Goal: Task Accomplishment & Management: Use online tool/utility

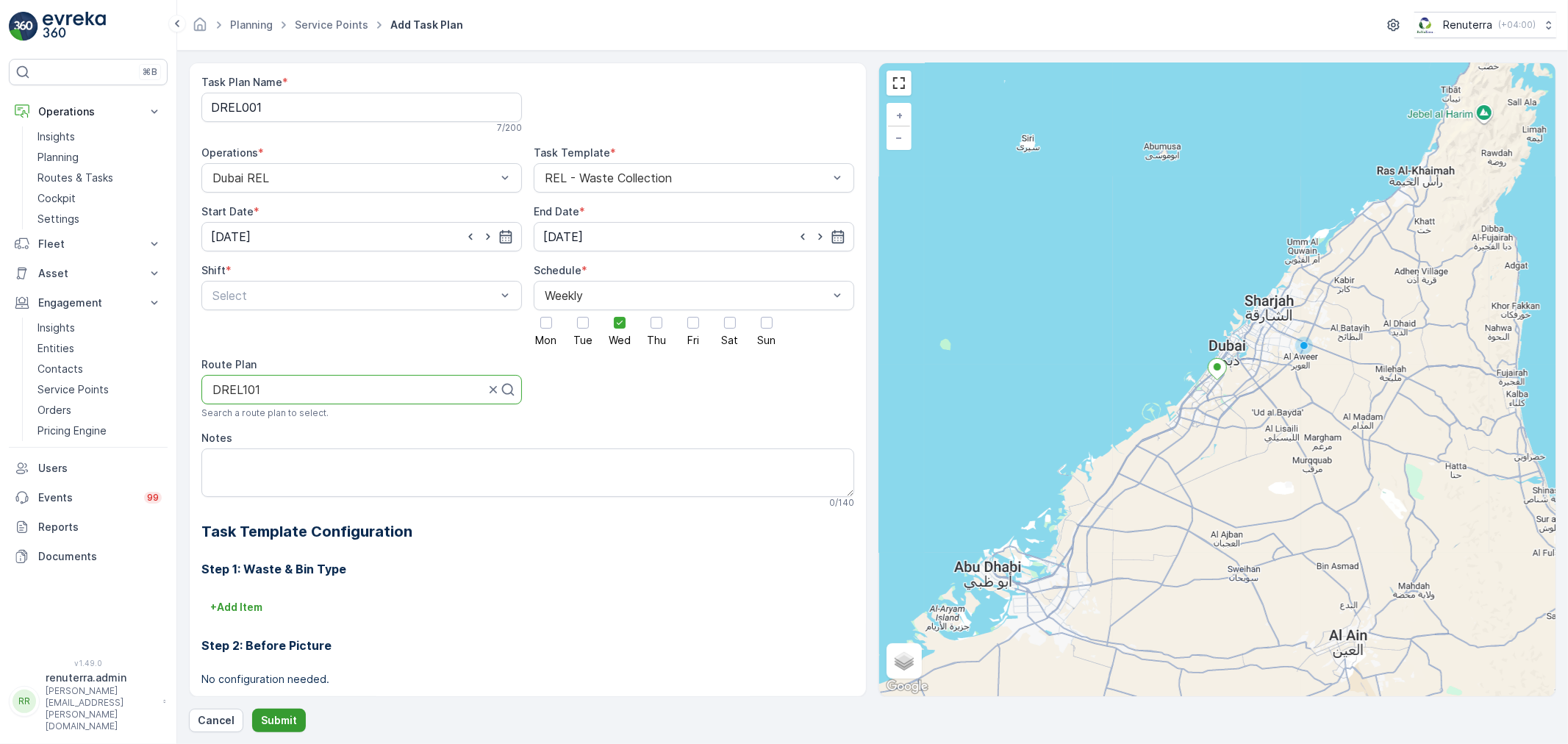
click at [278, 715] on p "Submit" at bounding box center [279, 720] width 36 height 14
click at [281, 289] on div at bounding box center [355, 296] width 287 height 13
click at [251, 332] on span "Day Shift" at bounding box center [236, 332] width 52 height 13
click at [282, 717] on p "Submit" at bounding box center [279, 720] width 36 height 14
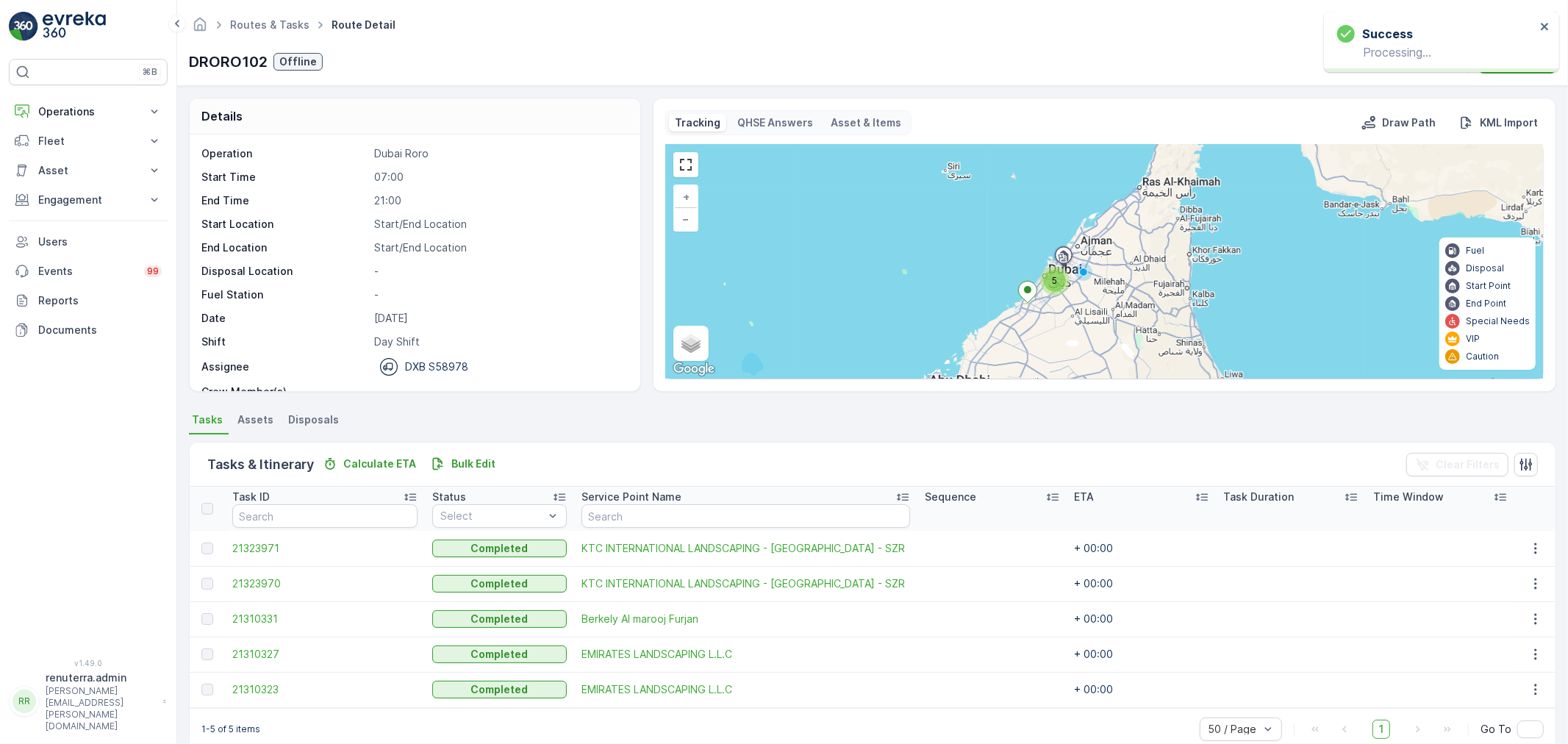
scroll to position [25, 0]
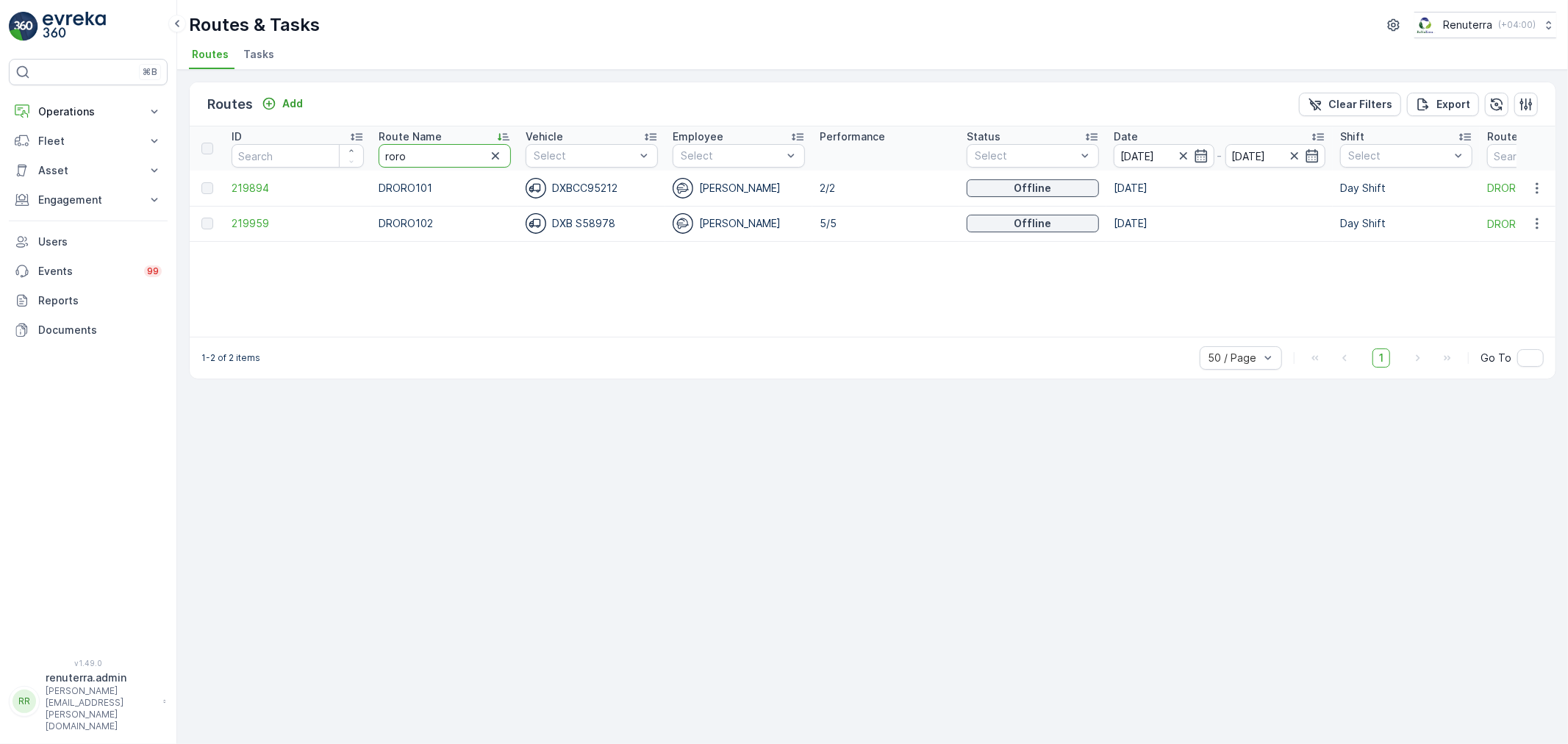
drag, startPoint x: 423, startPoint y: 151, endPoint x: 374, endPoint y: 153, distance: 49.0
click at [374, 153] on th "Route Name [PERSON_NAME]" at bounding box center [444, 148] width 147 height 44
type input "hat"
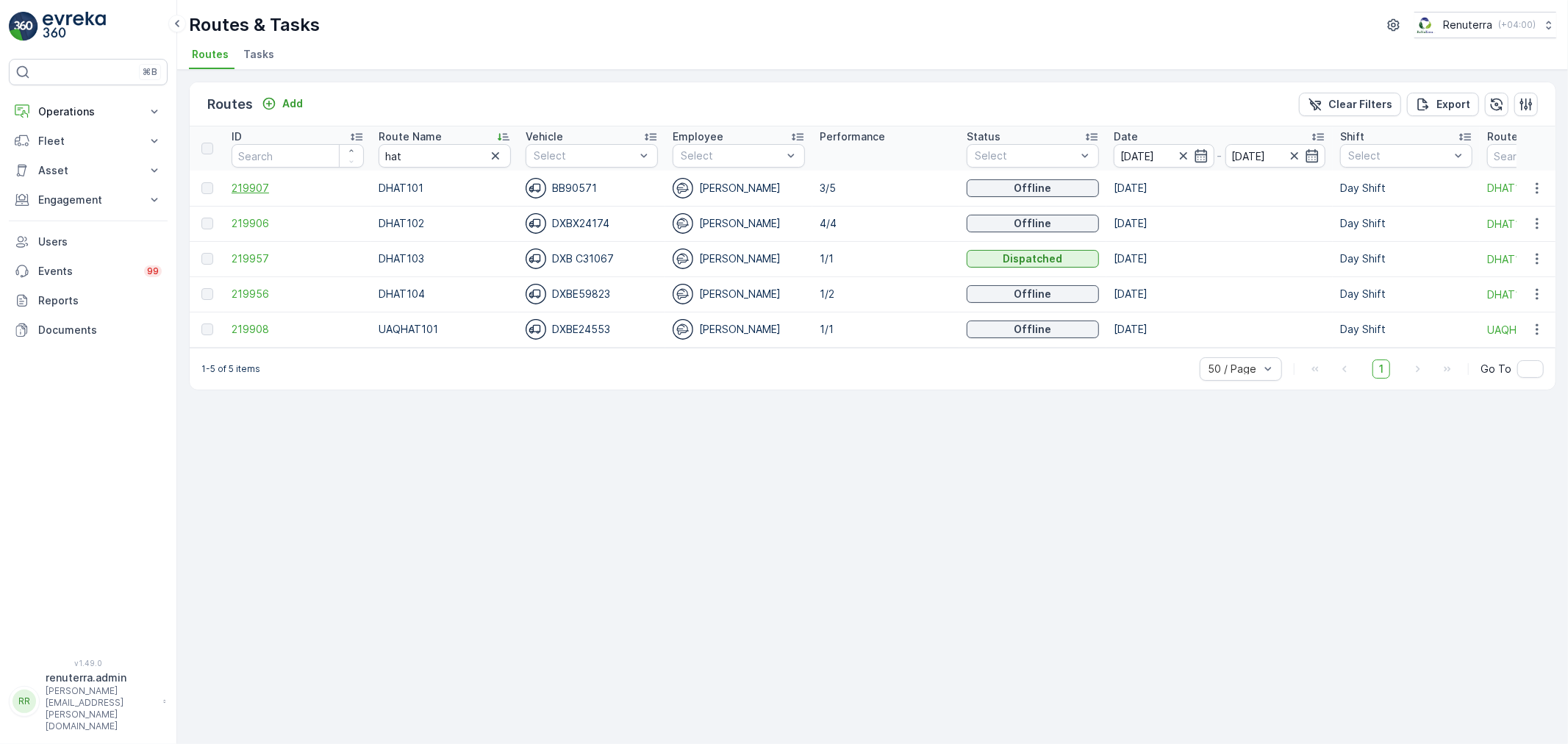
click at [254, 188] on span "219907" at bounding box center [297, 188] width 132 height 14
click at [255, 291] on span "219956" at bounding box center [297, 294] width 132 height 14
